Goal: Information Seeking & Learning: Check status

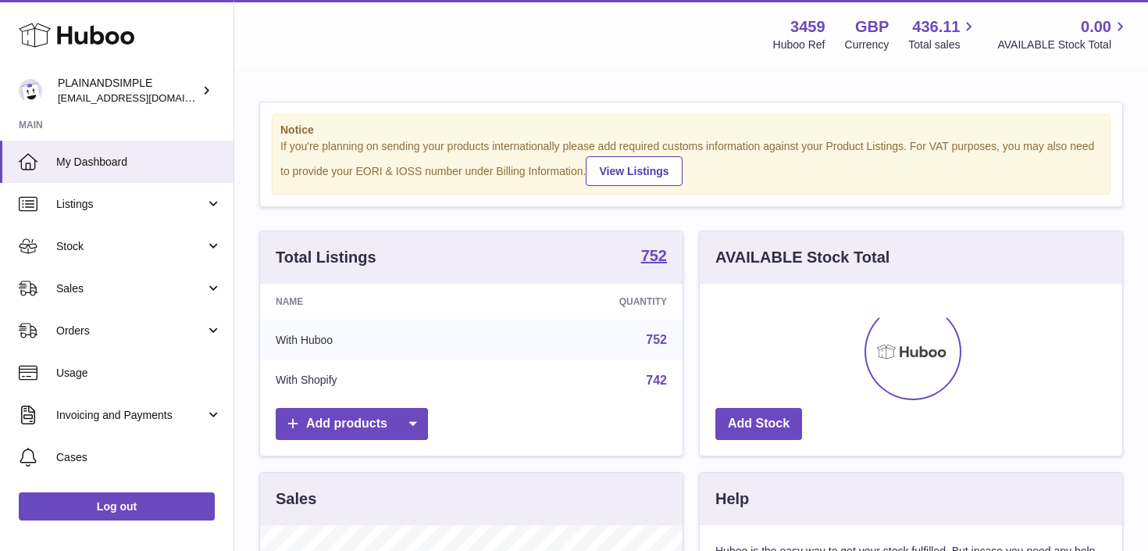
scroll to position [244, 422]
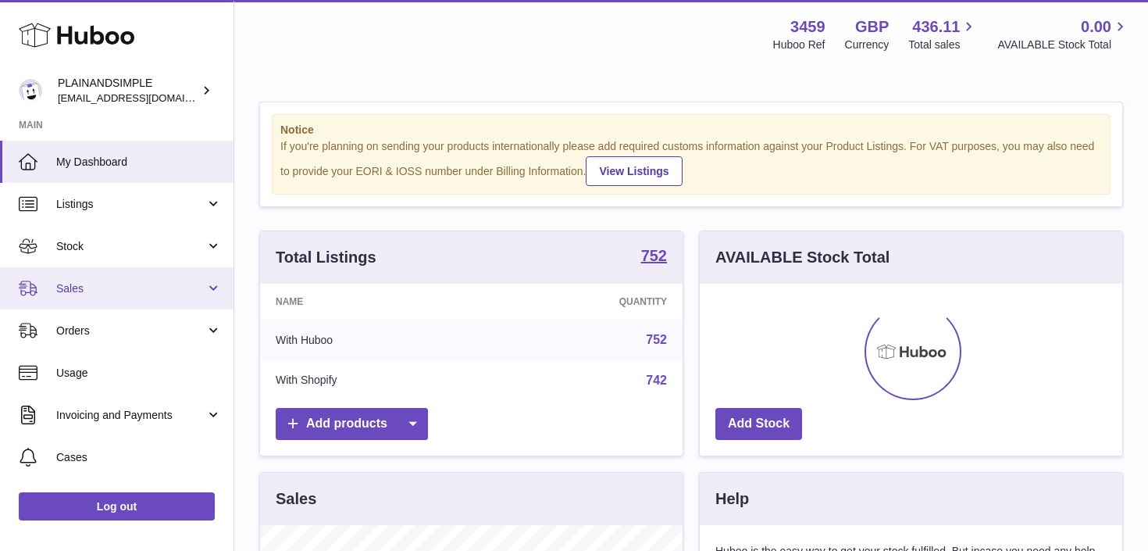
click at [211, 291] on link "Sales" at bounding box center [116, 288] width 233 height 42
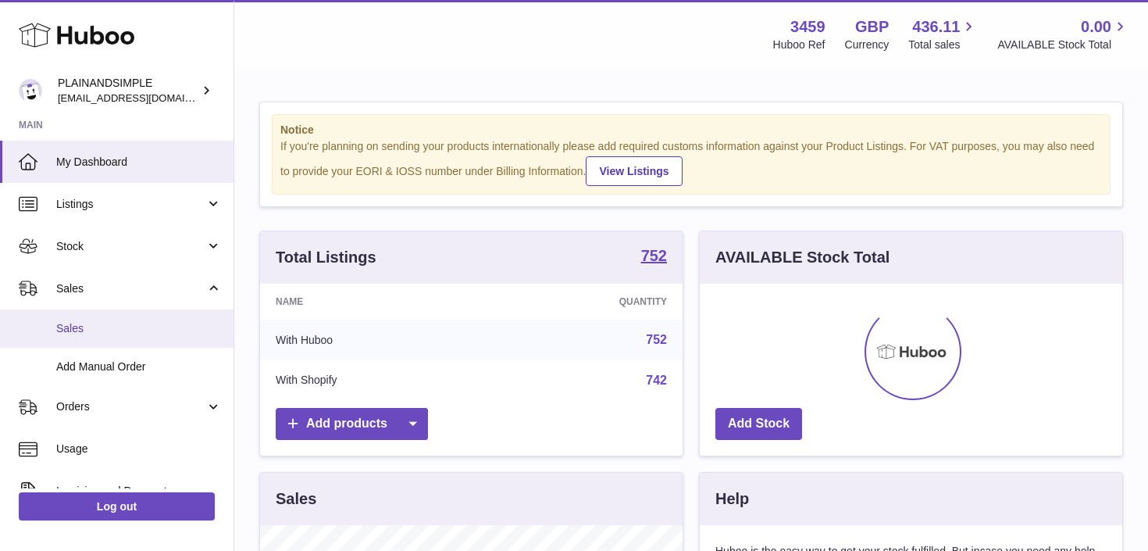
click at [184, 323] on span "Sales" at bounding box center [139, 328] width 166 height 15
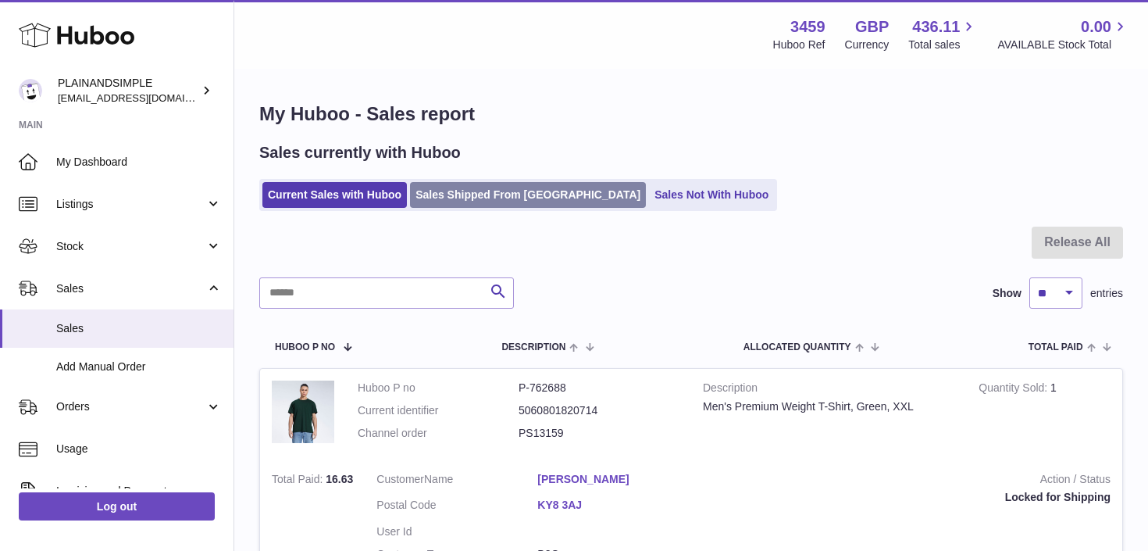
click at [506, 189] on link "Sales Shipped From [GEOGRAPHIC_DATA]" at bounding box center [528, 195] width 236 height 26
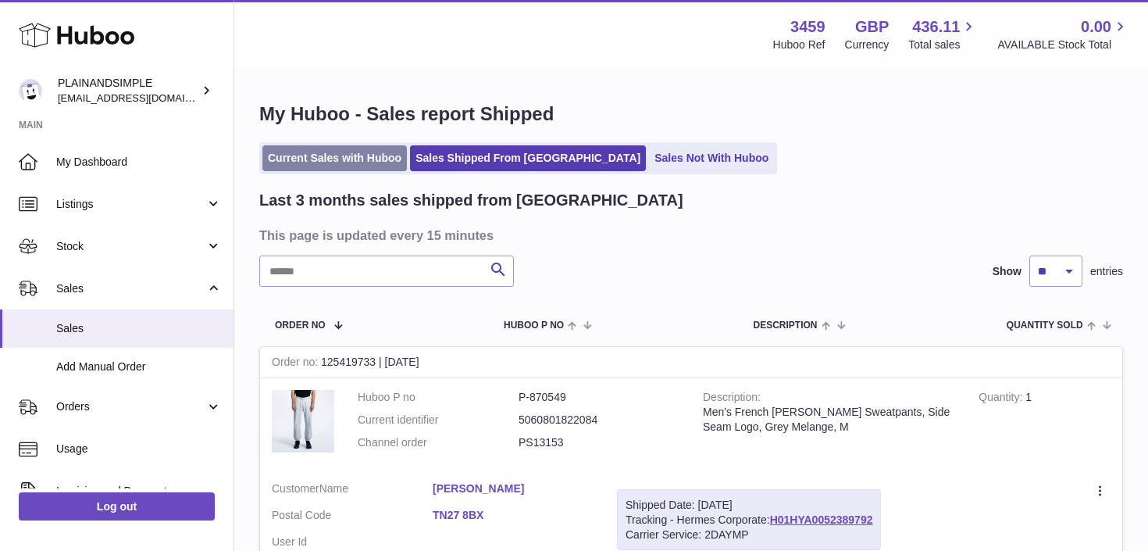
click at [367, 164] on link "Current Sales with Huboo" at bounding box center [334, 158] width 144 height 26
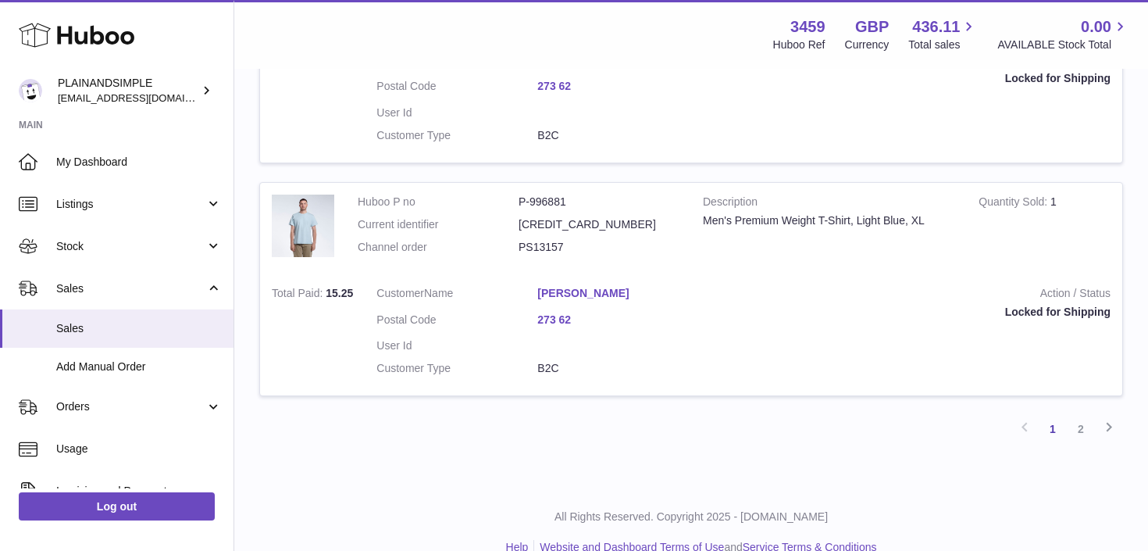
scroll to position [2309, 0]
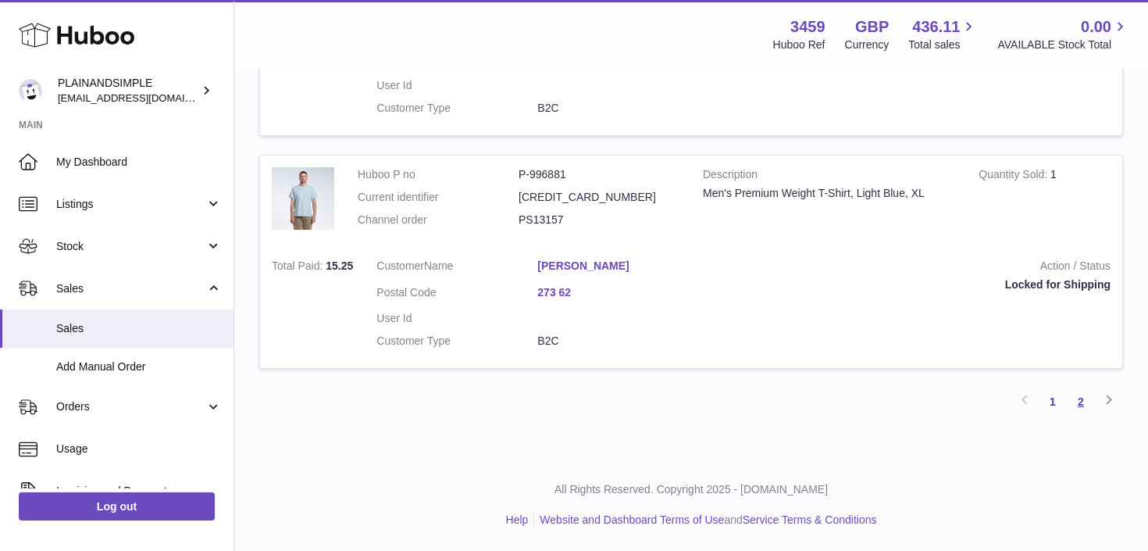
click at [1078, 410] on link "2" at bounding box center [1081, 401] width 28 height 28
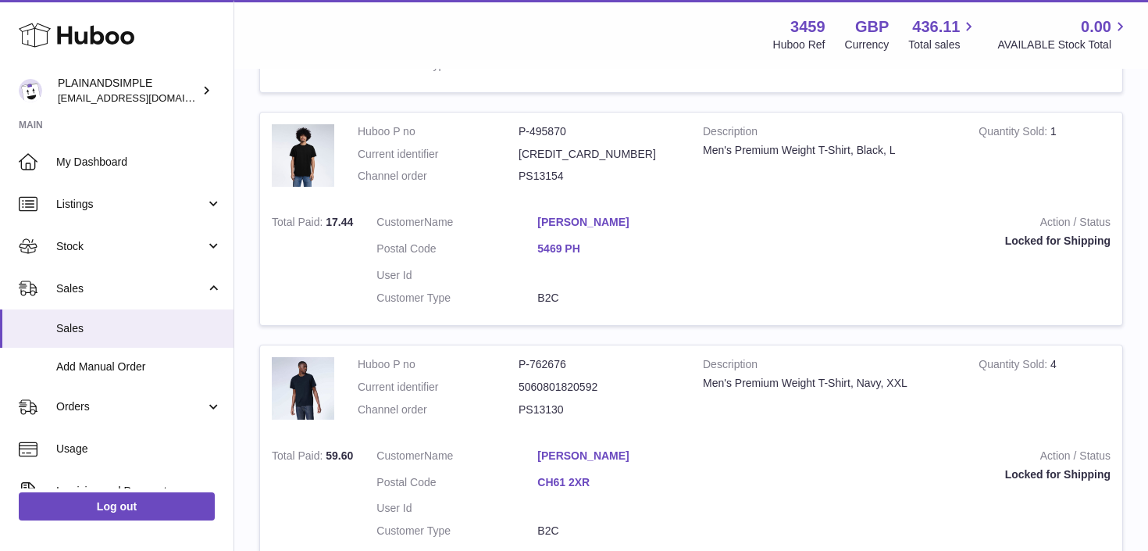
scroll to position [2336, 0]
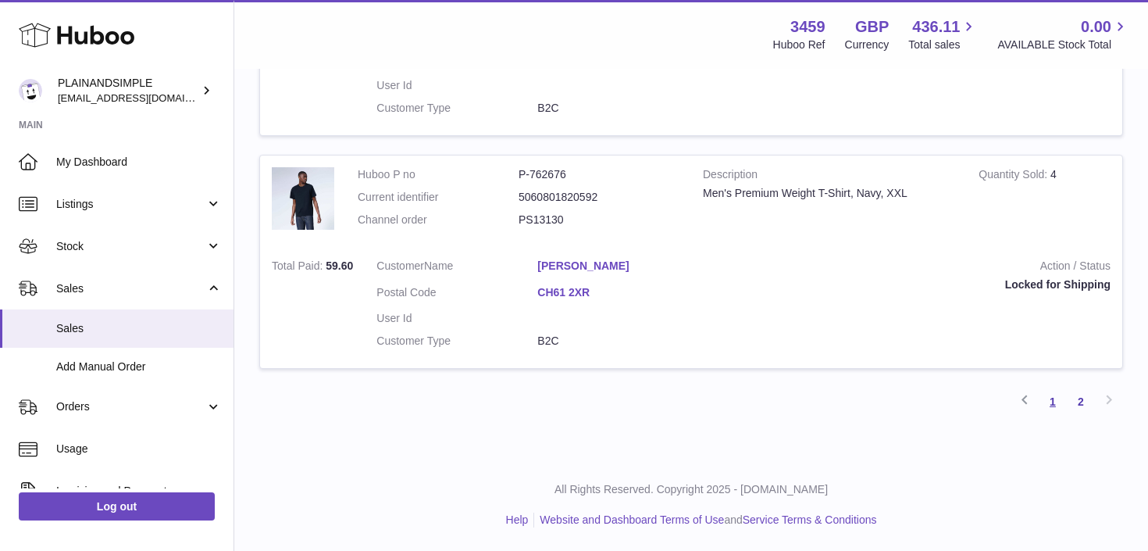
click at [1048, 408] on link "1" at bounding box center [1053, 401] width 28 height 28
